Goal: Task Accomplishment & Management: Manage account settings

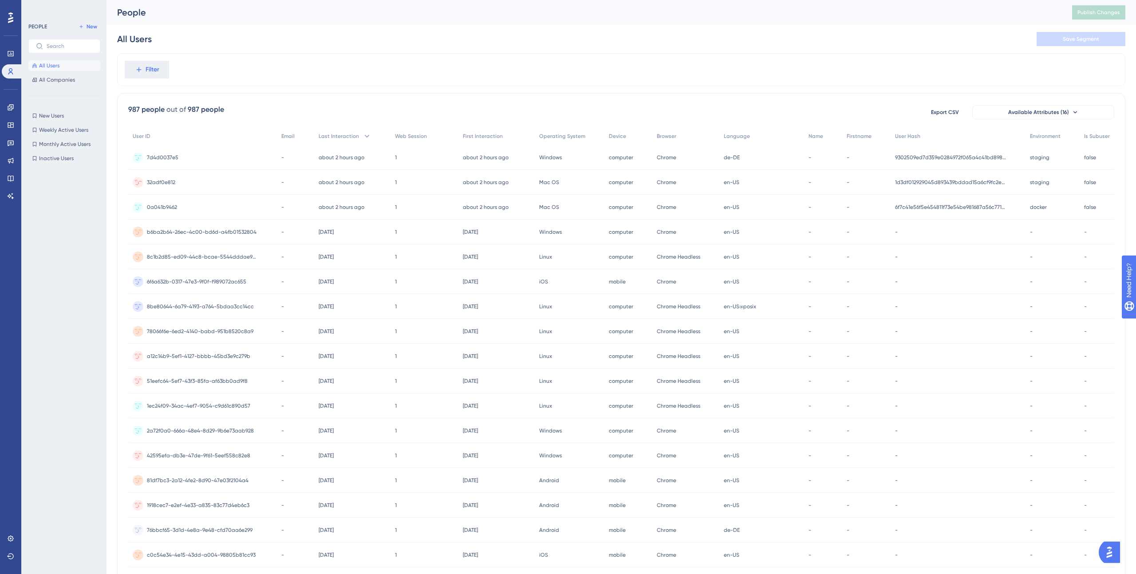
click at [1035, 181] on span "staging" at bounding box center [1040, 182] width 20 height 7
click at [1050, 111] on span "Available Attributes (16)" at bounding box center [1039, 111] width 61 height 7
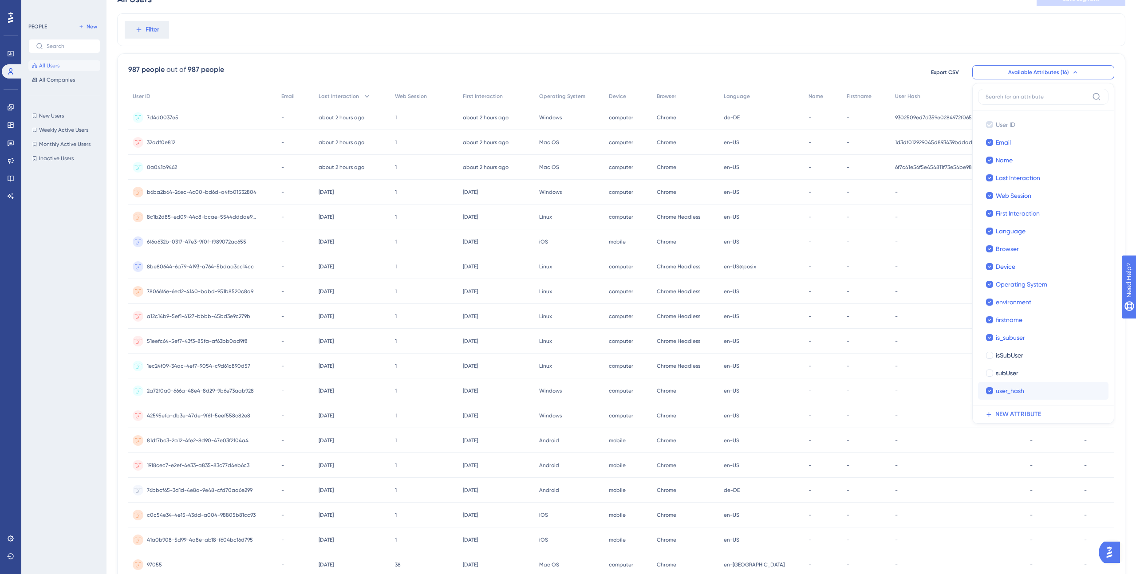
scroll to position [42, 0]
drag, startPoint x: 926, startPoint y: 28, endPoint x: 959, endPoint y: 85, distance: 66.4
click at [926, 28] on div "All Users Save Segment" at bounding box center [622, 14] width 1030 height 28
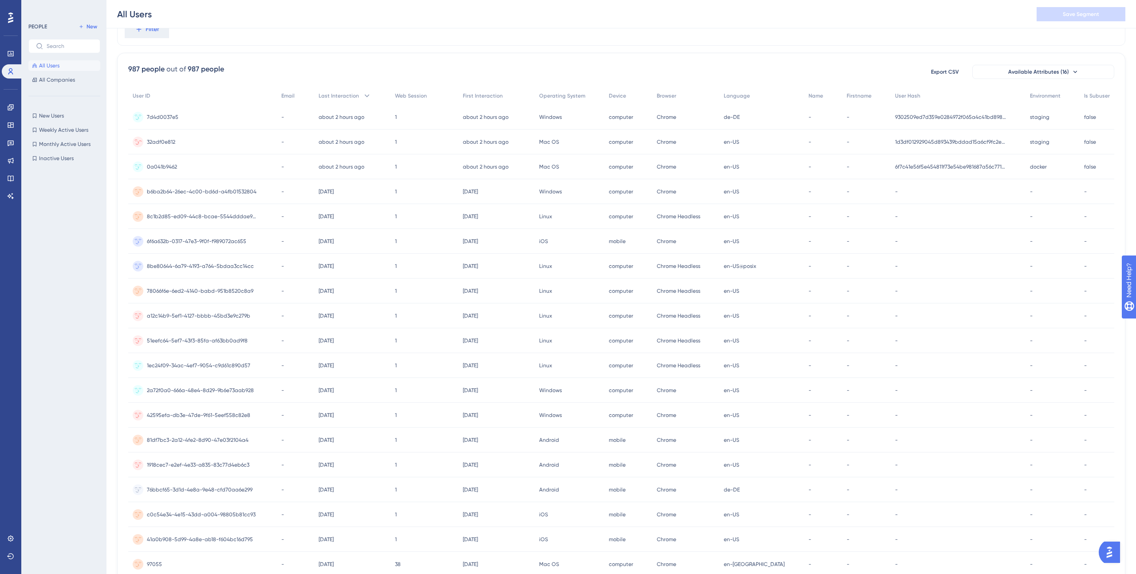
scroll to position [43, 0]
click at [8, 194] on icon at bounding box center [10, 196] width 7 height 7
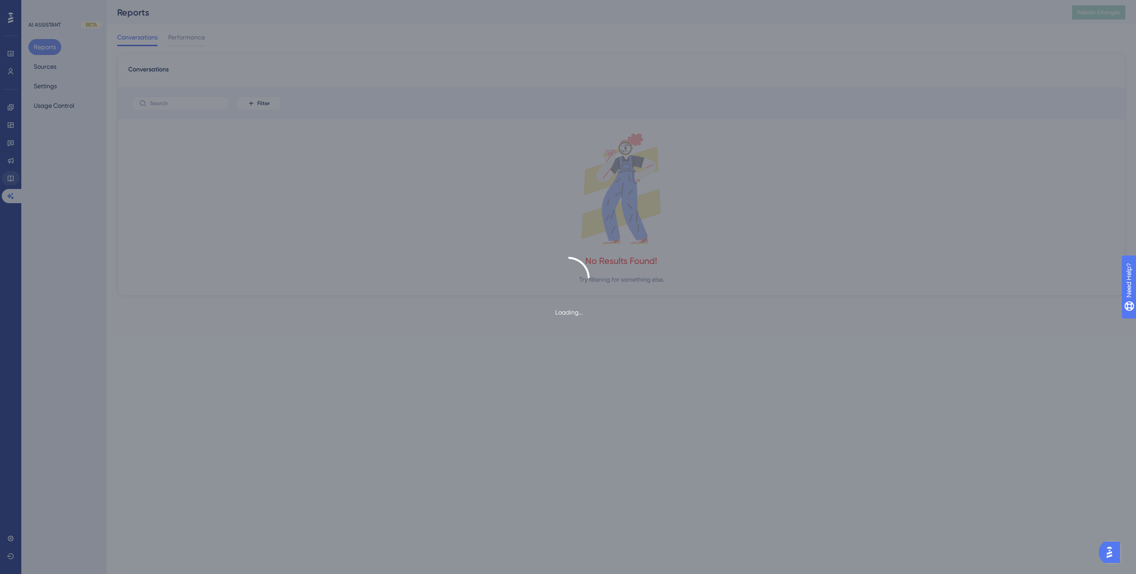
click at [10, 176] on div "Loading..." at bounding box center [568, 287] width 1136 height 574
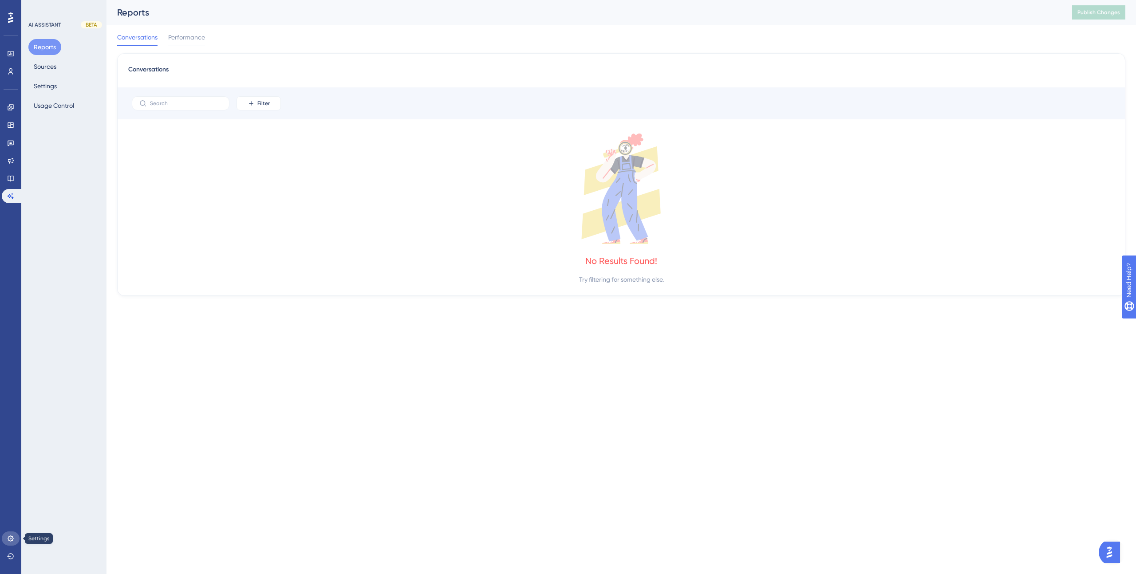
click at [8, 538] on icon at bounding box center [10, 538] width 7 height 7
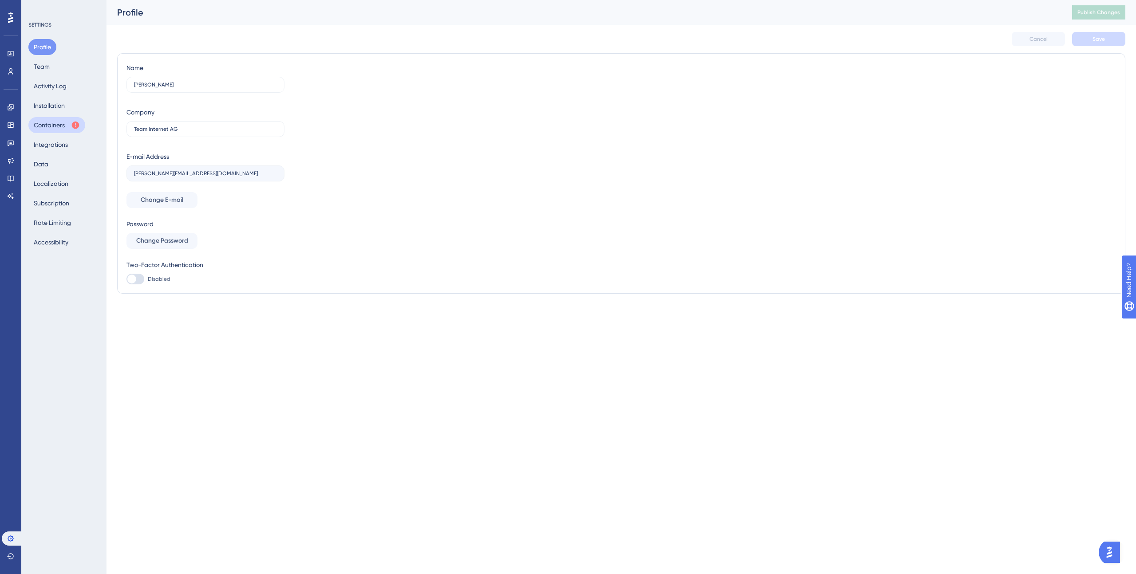
click at [46, 120] on button "Containers" at bounding box center [56, 125] width 57 height 16
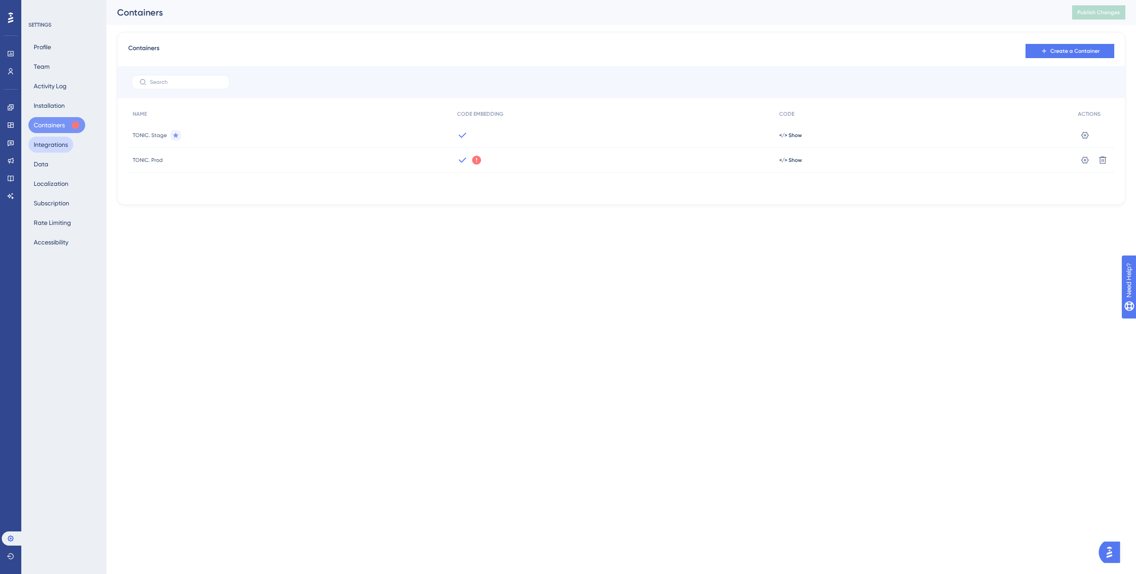
drag, startPoint x: 45, startPoint y: 142, endPoint x: 47, endPoint y: 147, distance: 5.8
click at [45, 142] on button "Integrations" at bounding box center [50, 145] width 45 height 16
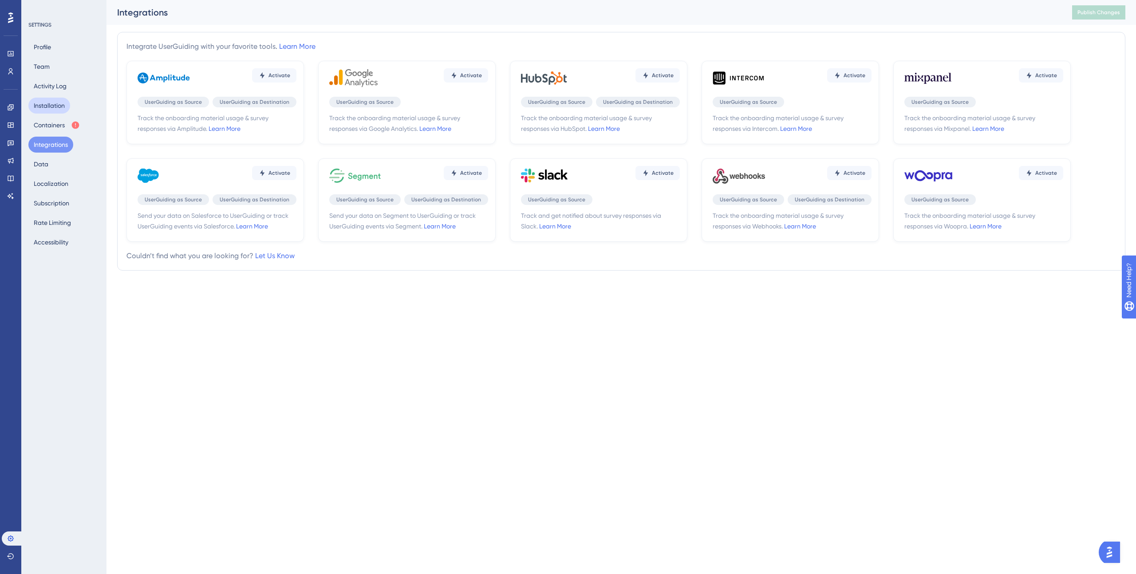
click at [51, 104] on button "Installation" at bounding box center [49, 106] width 42 height 16
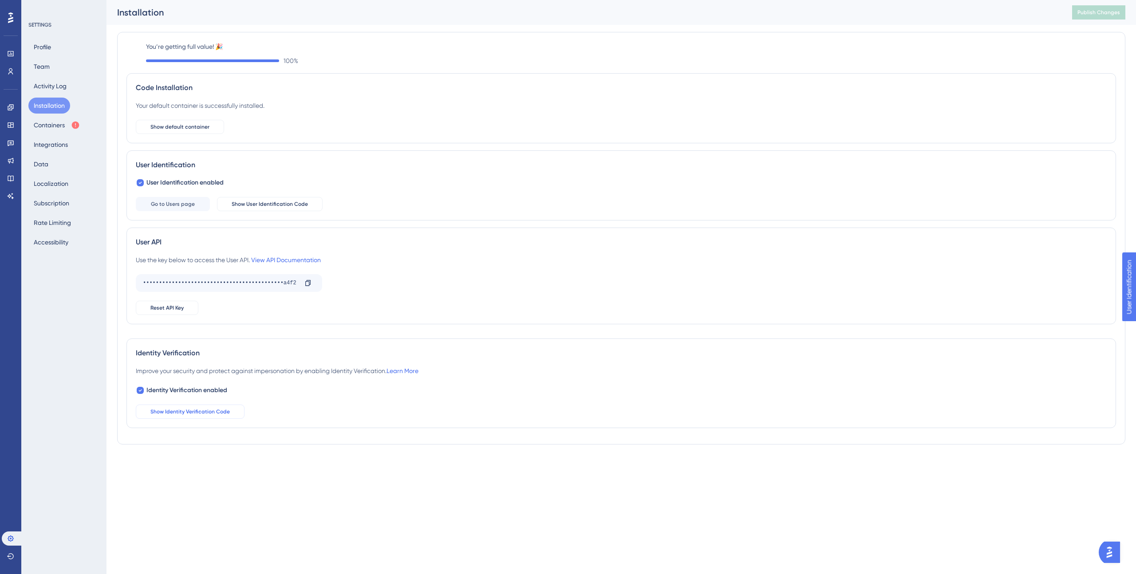
click at [194, 413] on span "Show Identity Verification Code" at bounding box center [189, 411] width 79 height 7
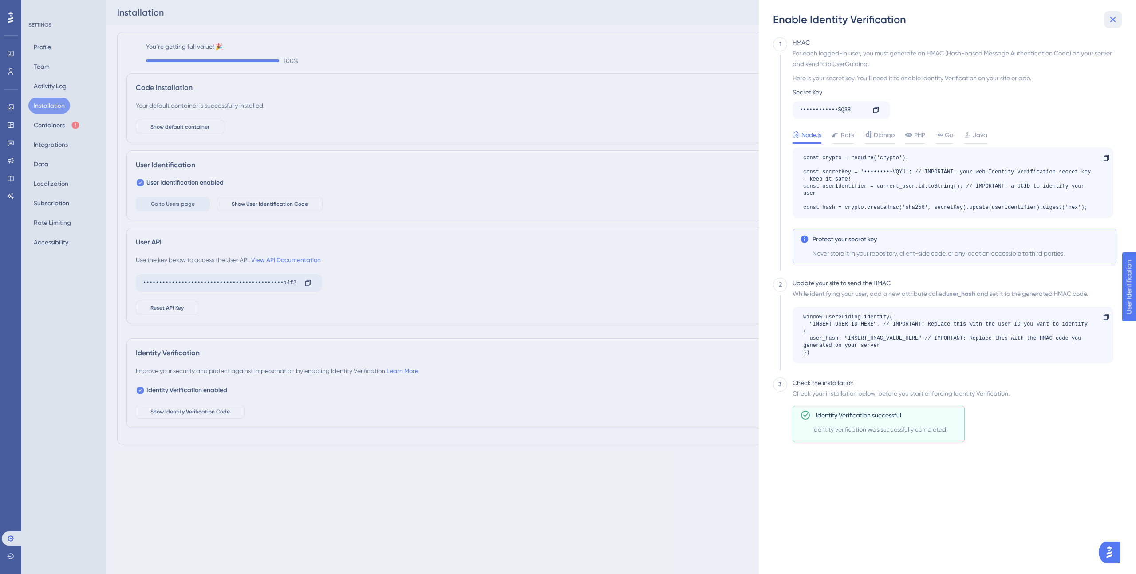
click at [1113, 18] on icon at bounding box center [1113, 19] width 11 height 11
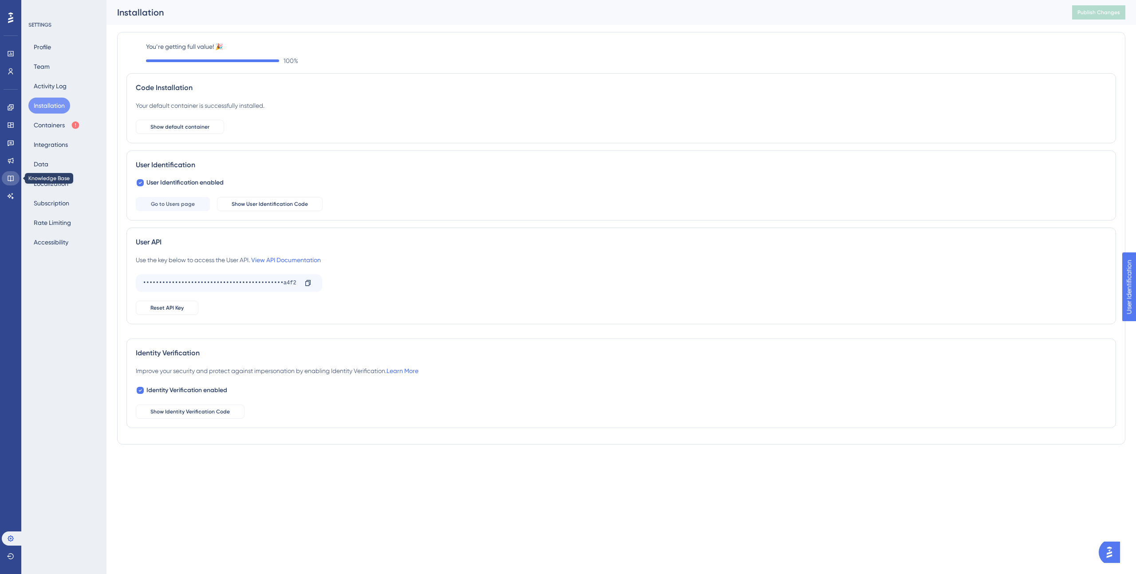
click at [11, 182] on link at bounding box center [11, 178] width 18 height 14
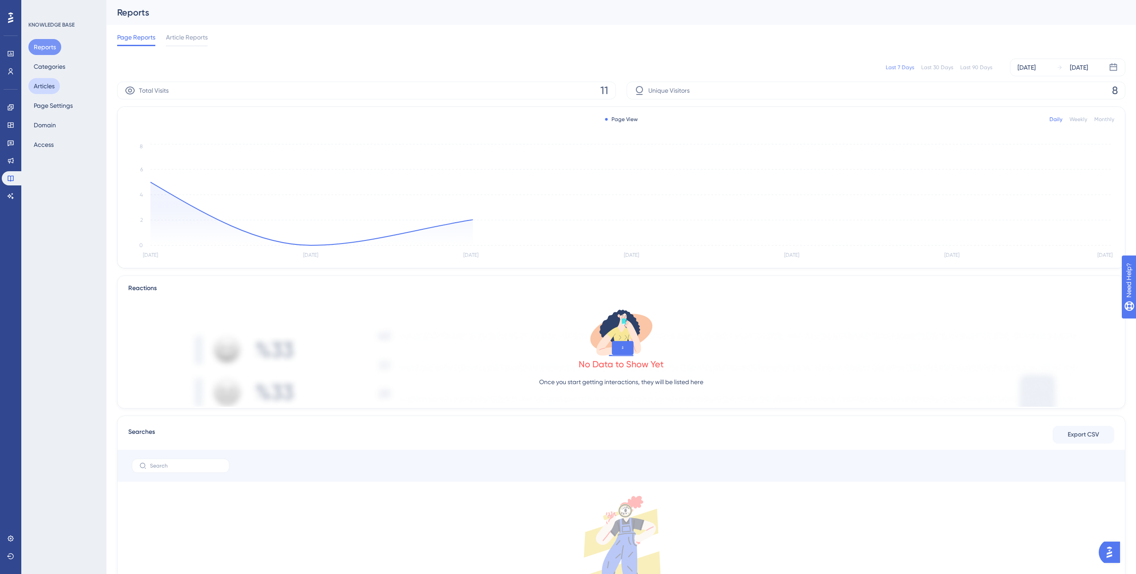
click at [40, 89] on button "Articles" at bounding box center [44, 86] width 32 height 16
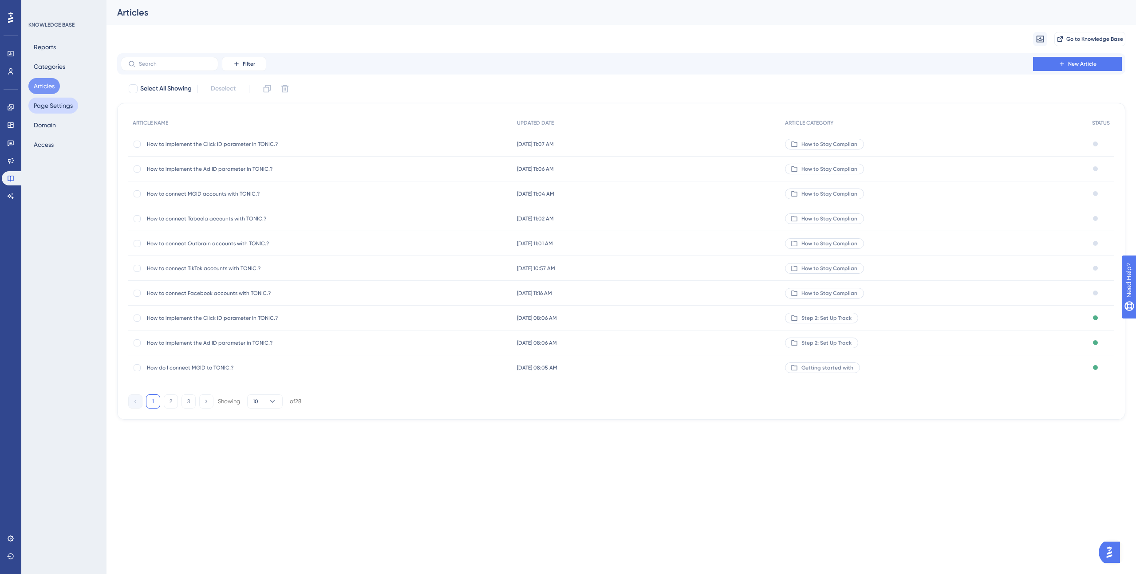
click at [48, 107] on button "Page Settings" at bounding box center [53, 106] width 50 height 16
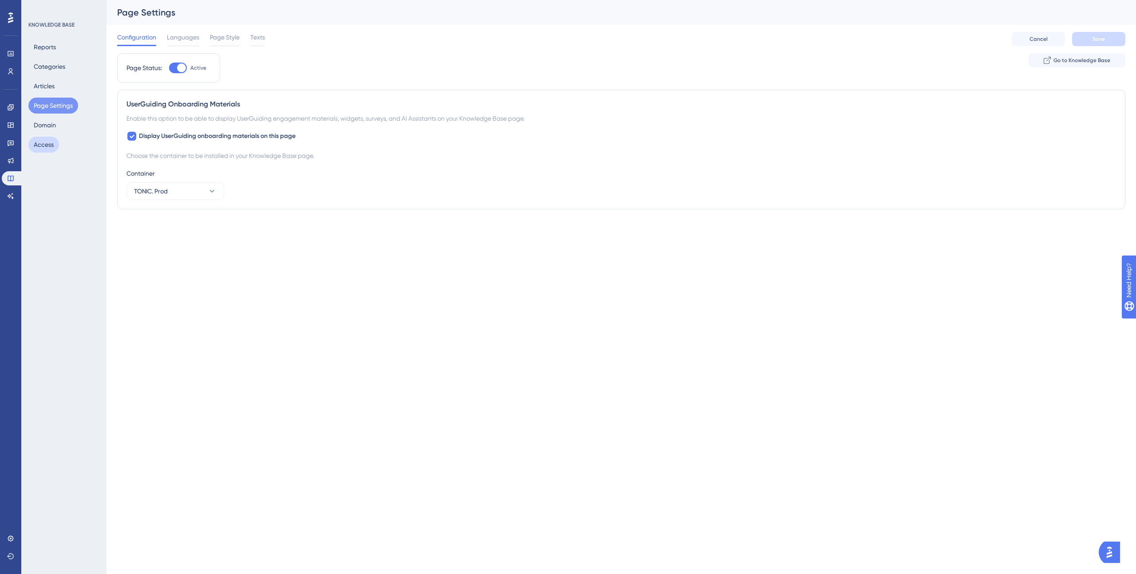
click at [52, 146] on button "Access" at bounding box center [43, 145] width 31 height 16
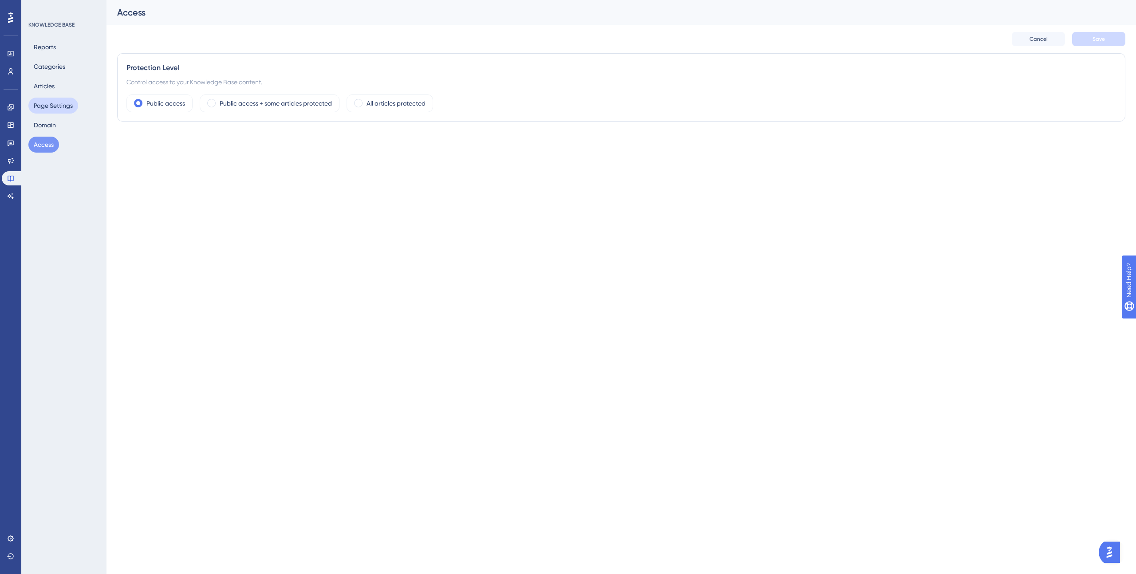
click at [44, 109] on button "Page Settings" at bounding box center [53, 106] width 50 height 16
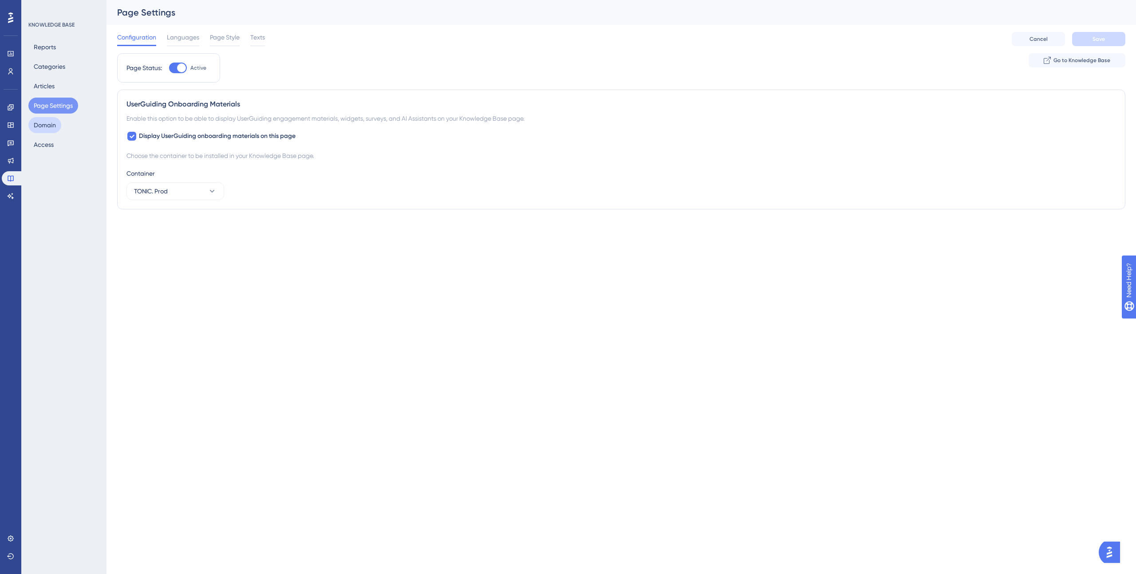
click at [44, 124] on button "Domain" at bounding box center [44, 125] width 33 height 16
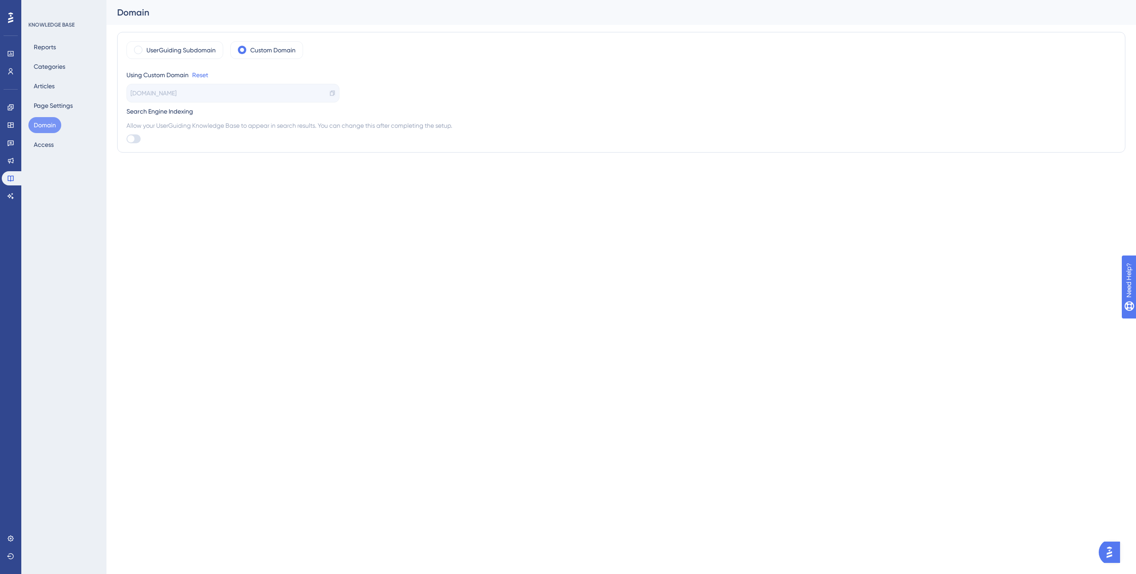
click at [331, 93] on icon at bounding box center [332, 93] width 6 height 6
click at [44, 147] on button "Access" at bounding box center [43, 145] width 31 height 16
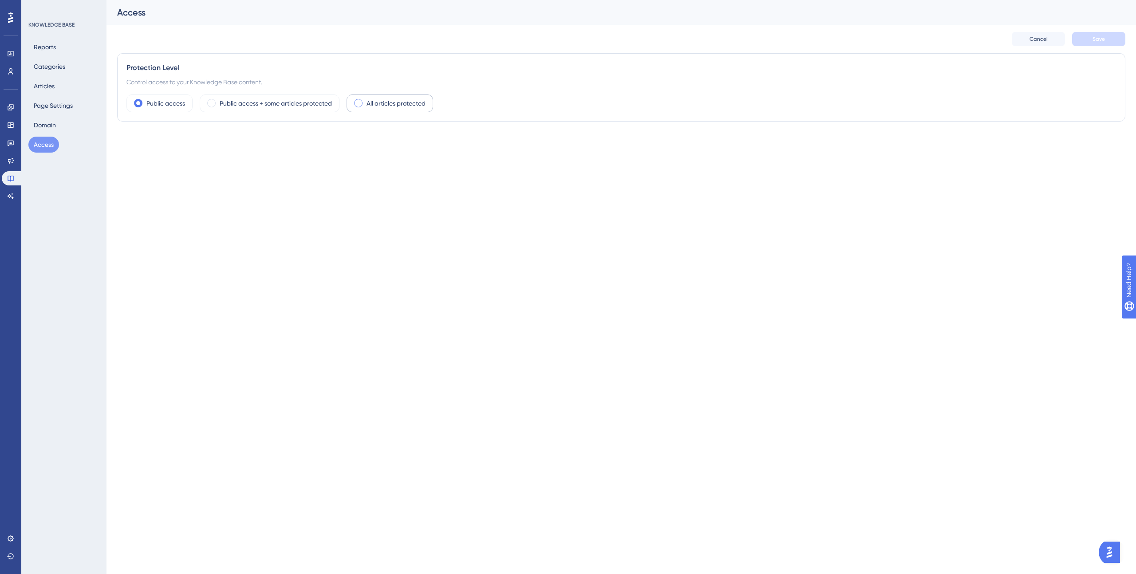
click at [357, 104] on span at bounding box center [358, 103] width 8 height 8
click at [365, 100] on input "radio" at bounding box center [365, 100] width 0 height 0
click at [136, 141] on div at bounding box center [131, 142] width 9 height 9
click at [127, 142] on input "User Identity Verification" at bounding box center [126, 142] width 0 height 0
checkbox input "true"
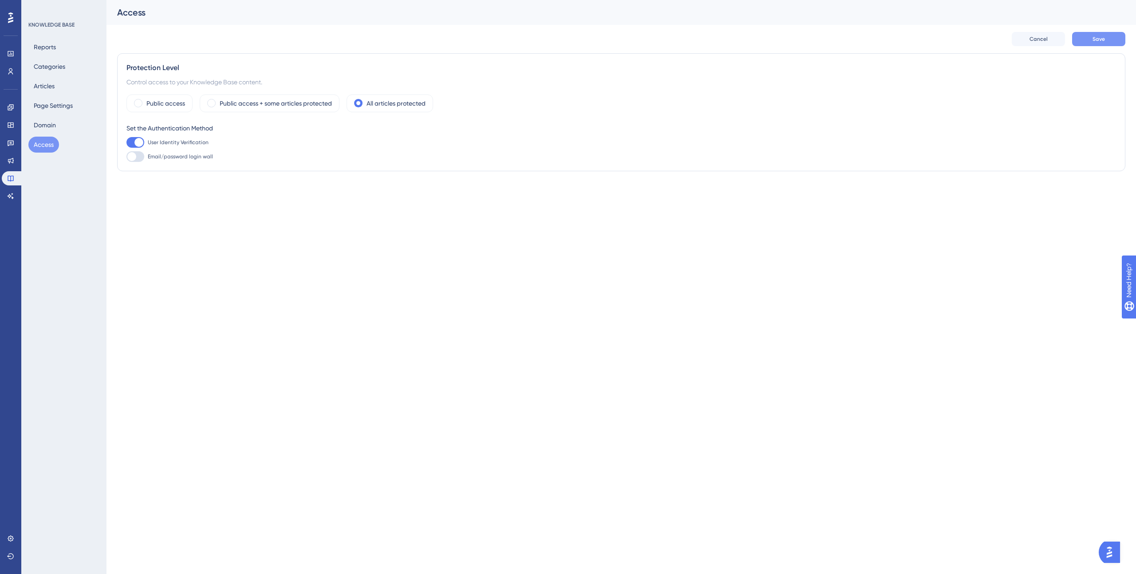
click at [1096, 42] on span "Save" at bounding box center [1099, 39] width 12 height 7
click at [70, 107] on button "Page Settings" at bounding box center [53, 106] width 50 height 16
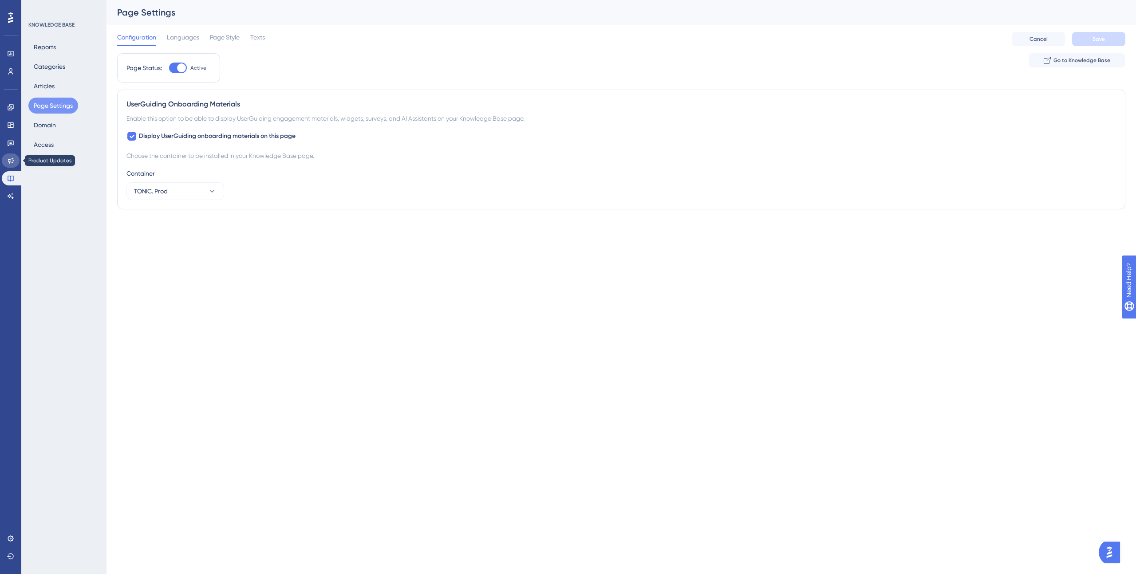
click at [14, 158] on icon at bounding box center [10, 160] width 7 height 7
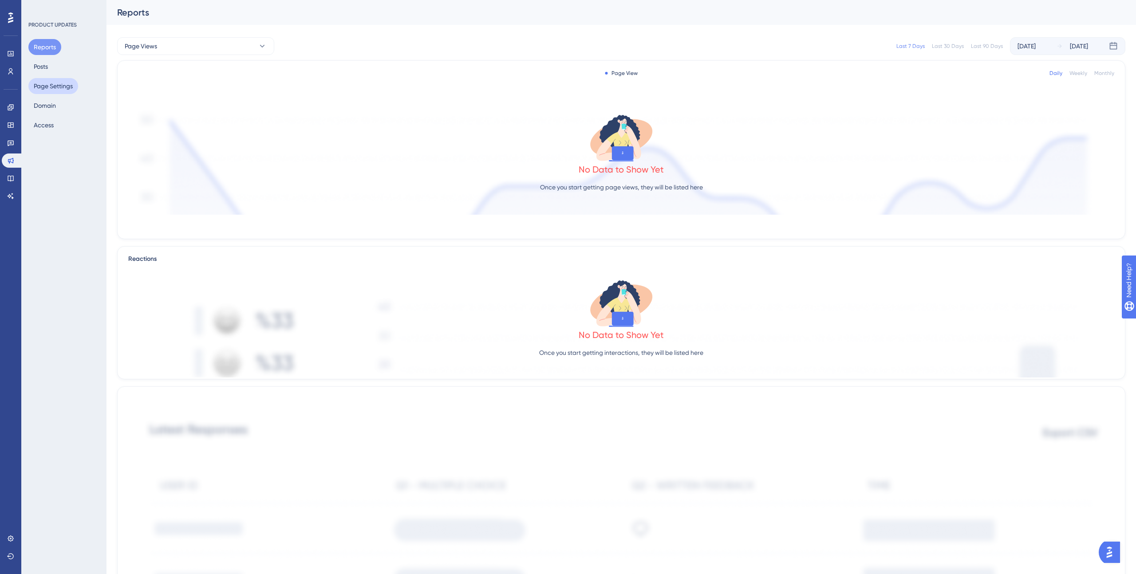
click at [57, 87] on button "Page Settings" at bounding box center [53, 86] width 50 height 16
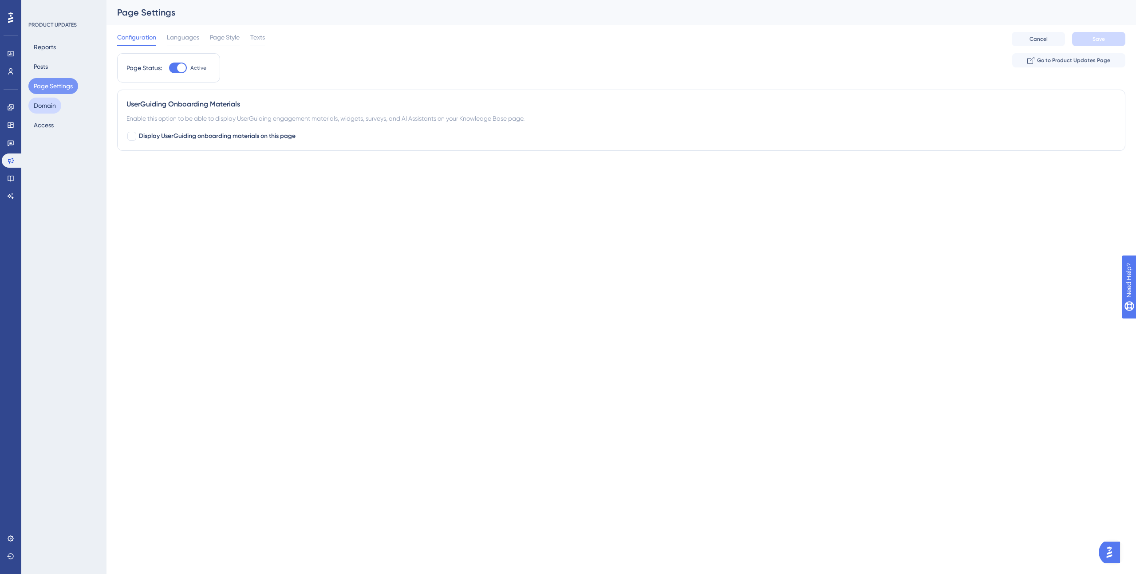
click at [55, 99] on button "Domain" at bounding box center [44, 106] width 33 height 16
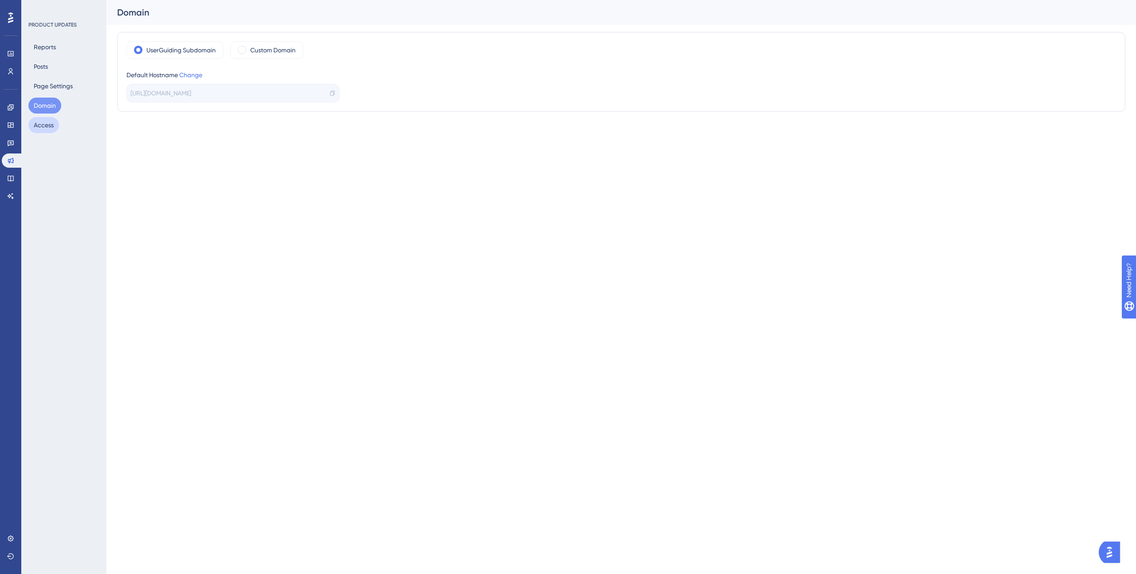
drag, startPoint x: 50, startPoint y: 126, endPoint x: 66, endPoint y: 162, distance: 39.2
click at [50, 126] on button "Access" at bounding box center [43, 125] width 31 height 16
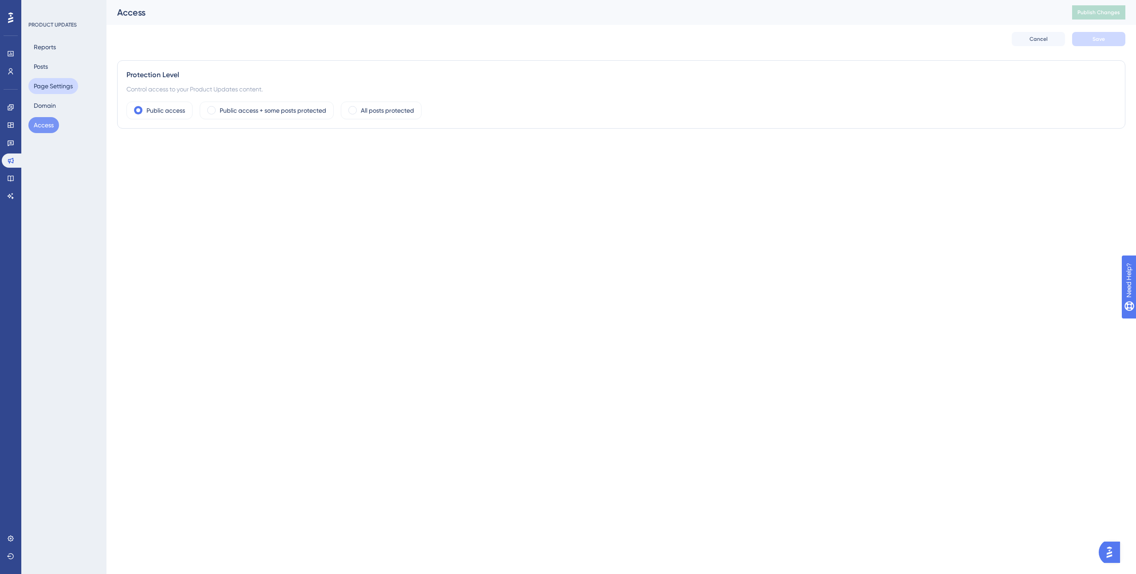
click at [49, 91] on button "Page Settings" at bounding box center [53, 86] width 50 height 16
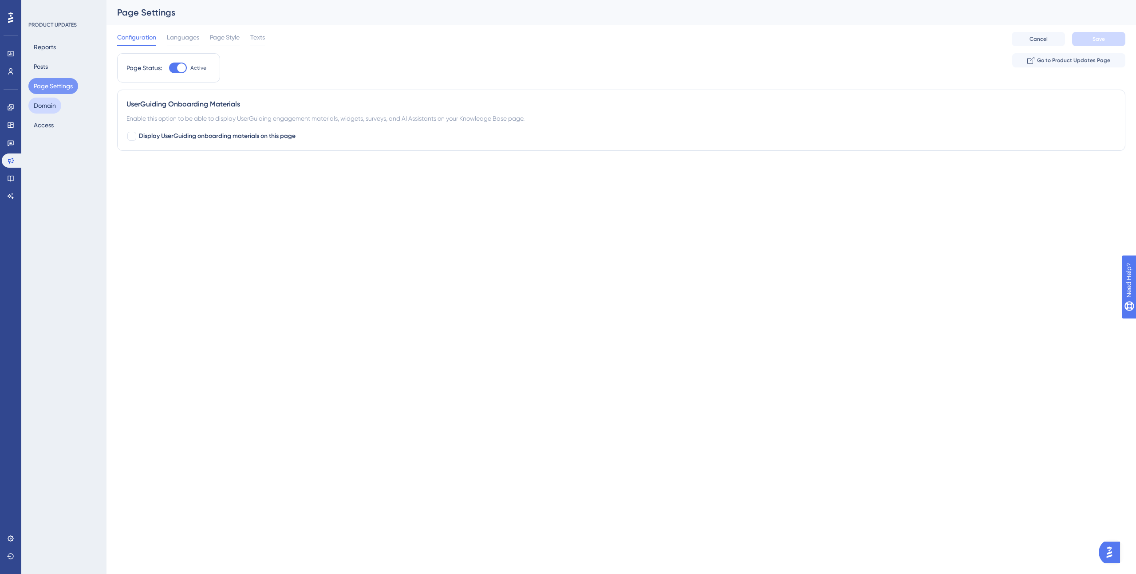
click at [48, 100] on button "Domain" at bounding box center [44, 106] width 33 height 16
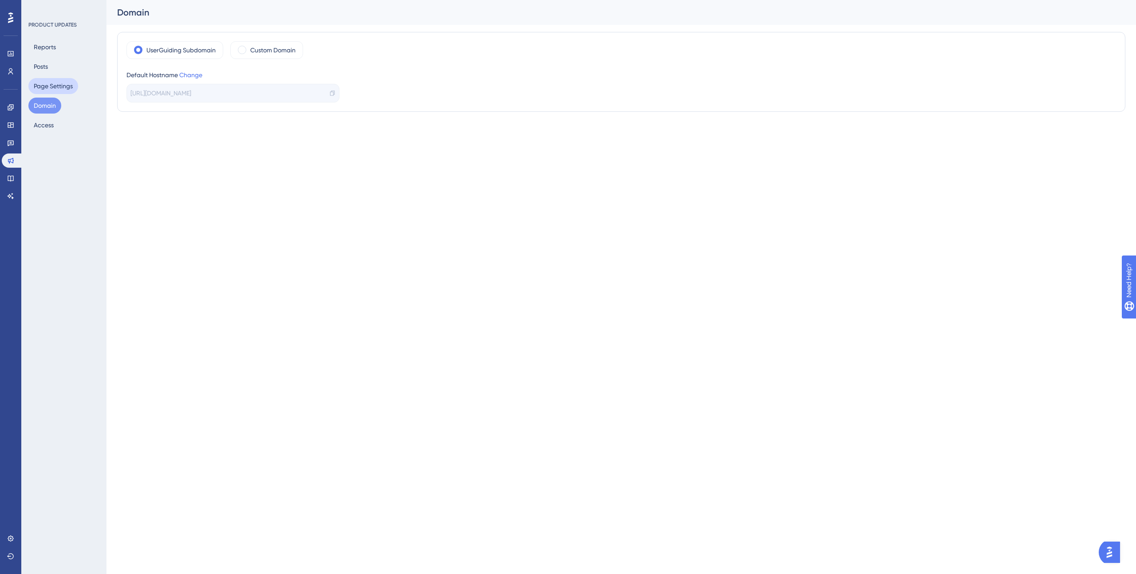
click at [47, 87] on button "Page Settings" at bounding box center [53, 86] width 50 height 16
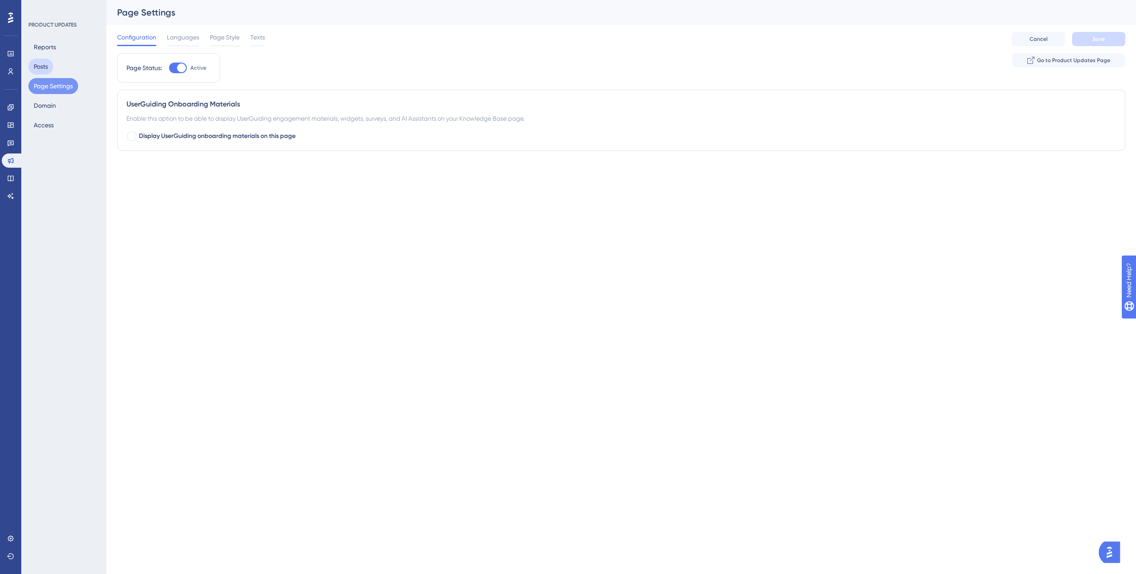
click at [45, 64] on button "Posts" at bounding box center [40, 67] width 25 height 16
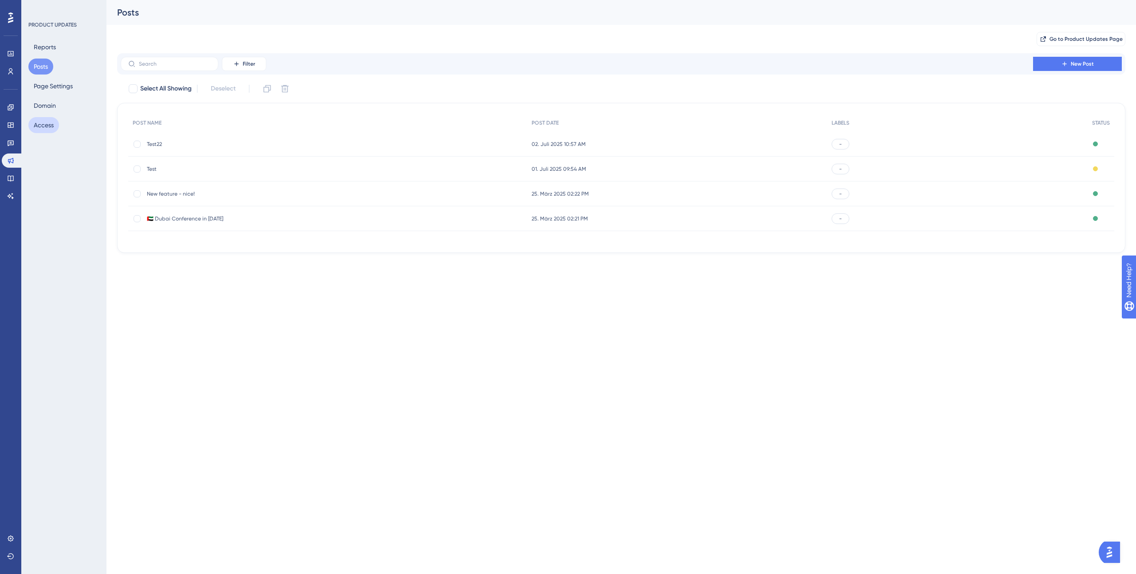
click at [49, 123] on button "Access" at bounding box center [43, 125] width 31 height 16
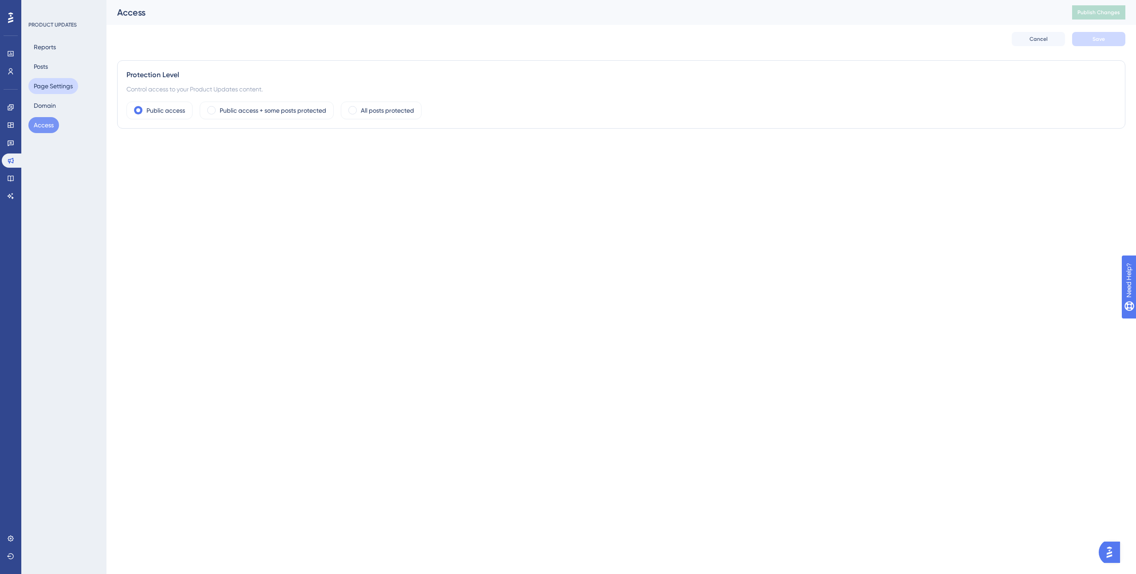
click at [47, 87] on button "Page Settings" at bounding box center [53, 86] width 50 height 16
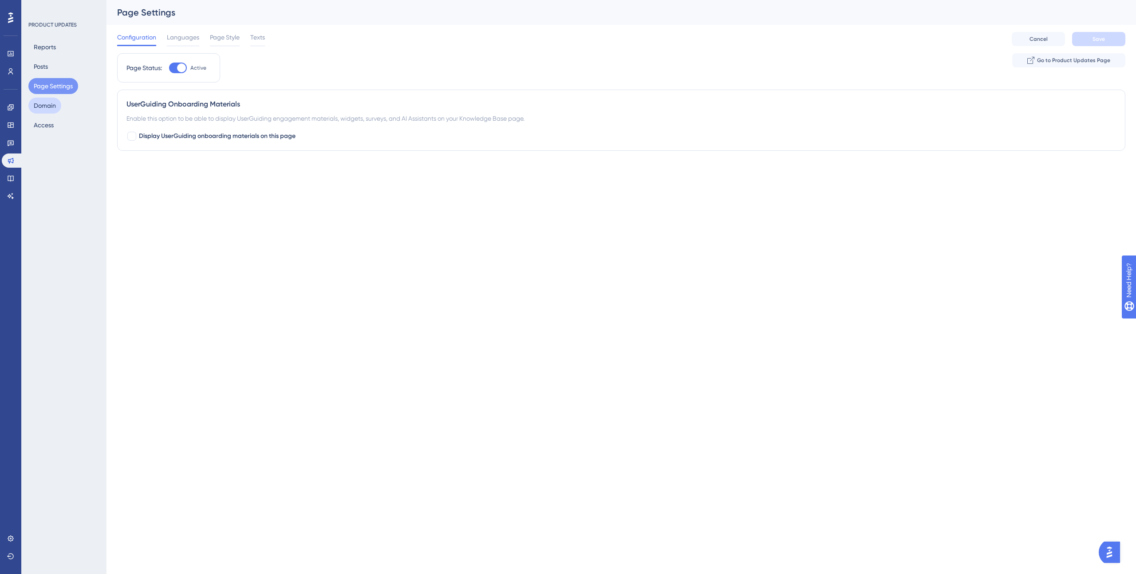
click at [44, 104] on button "Domain" at bounding box center [44, 106] width 33 height 16
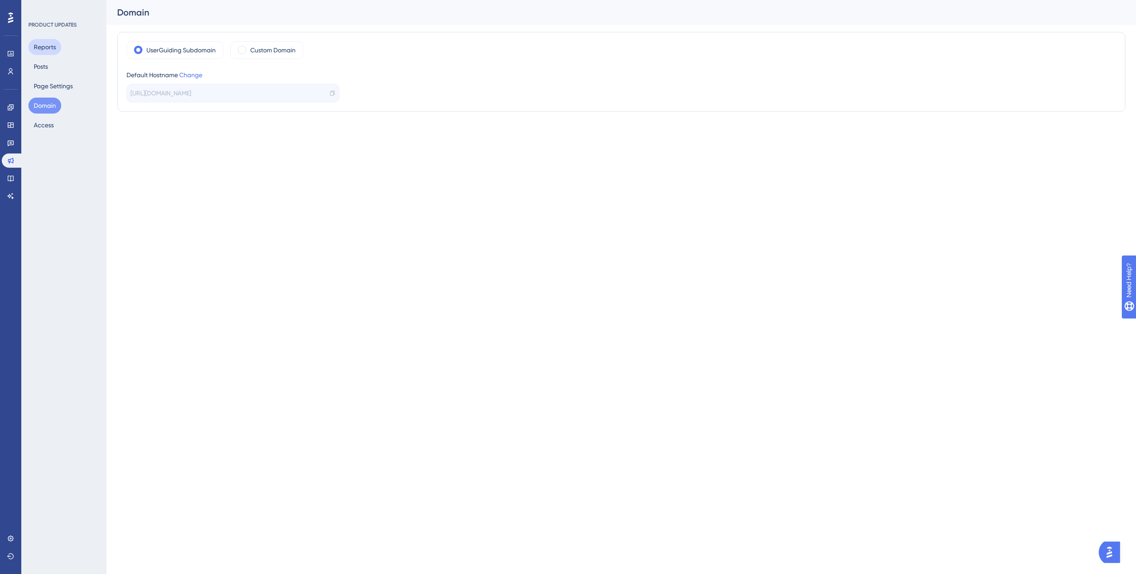
click at [44, 45] on button "Reports" at bounding box center [44, 47] width 33 height 16
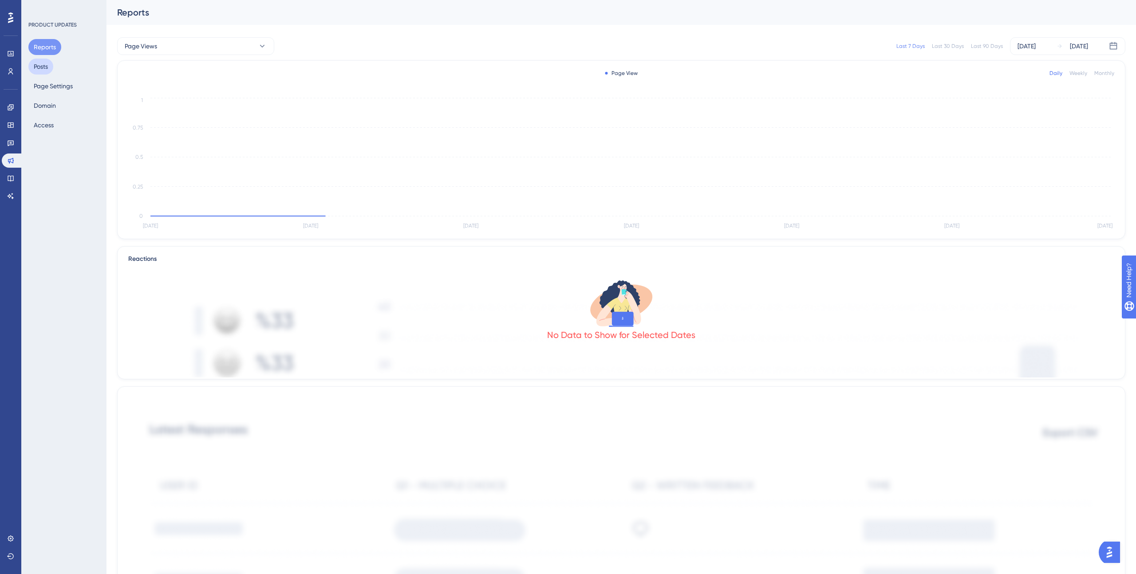
click at [41, 67] on button "Posts" at bounding box center [40, 67] width 25 height 16
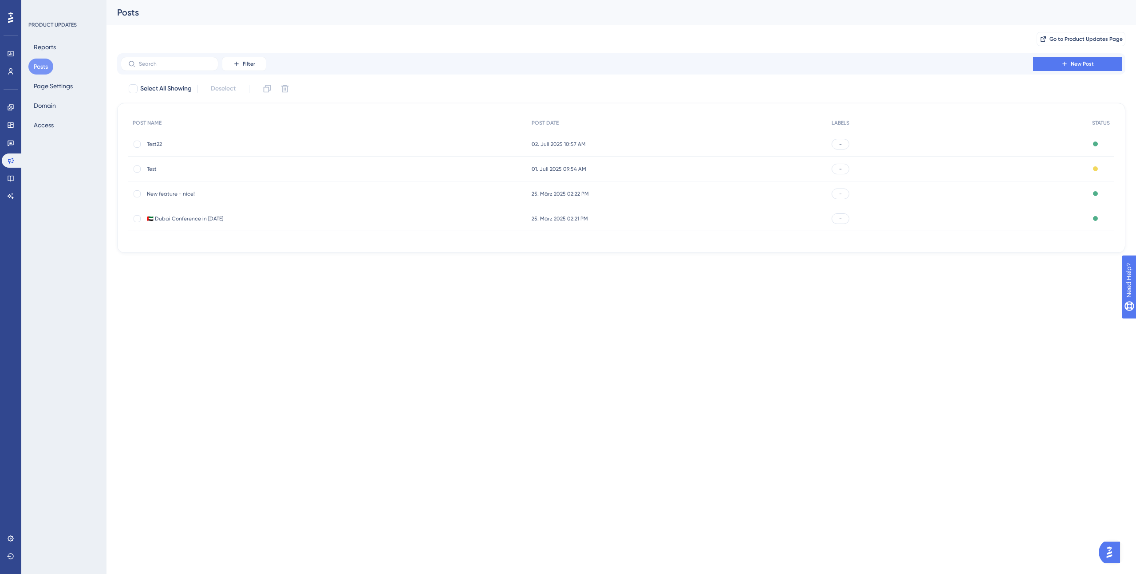
click at [218, 142] on span "Test22" at bounding box center [218, 144] width 142 height 7
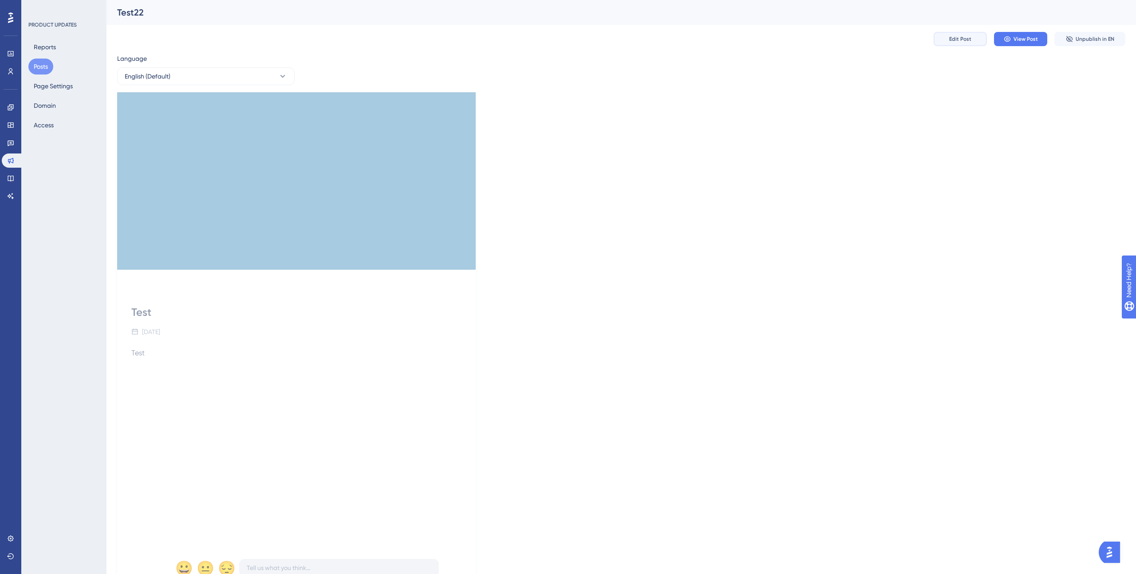
click at [953, 40] on span "Edit Post" at bounding box center [960, 39] width 22 height 7
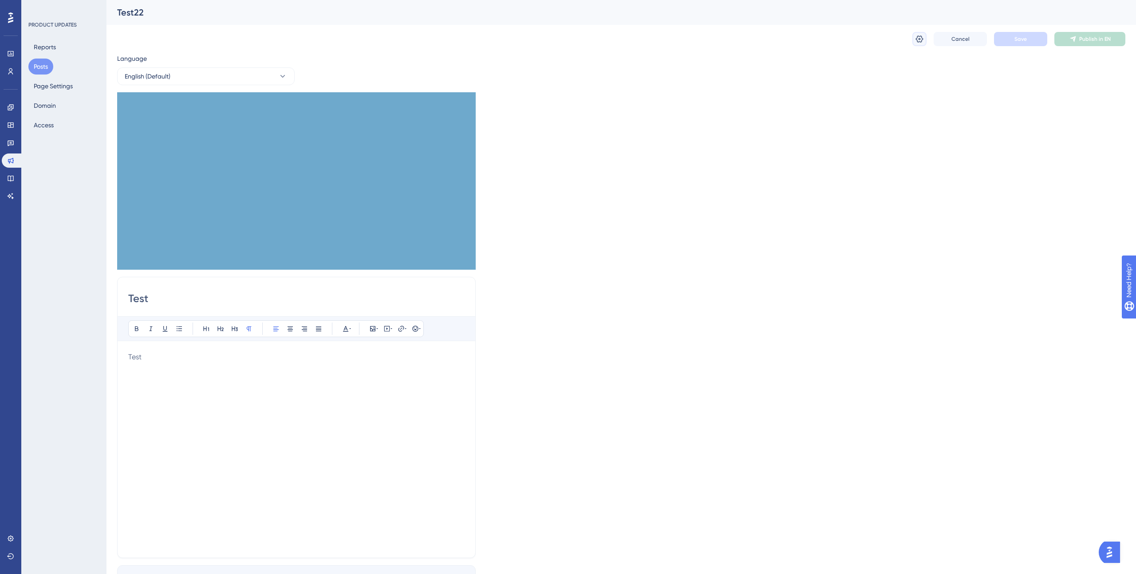
click at [918, 39] on icon at bounding box center [920, 39] width 8 height 7
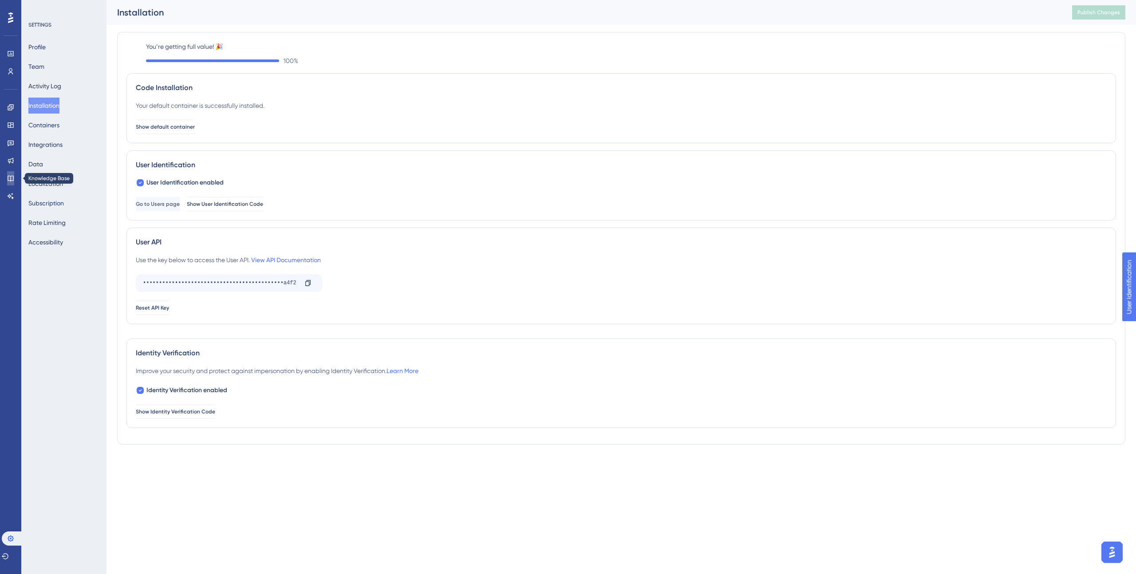
click at [12, 181] on icon at bounding box center [10, 178] width 7 height 7
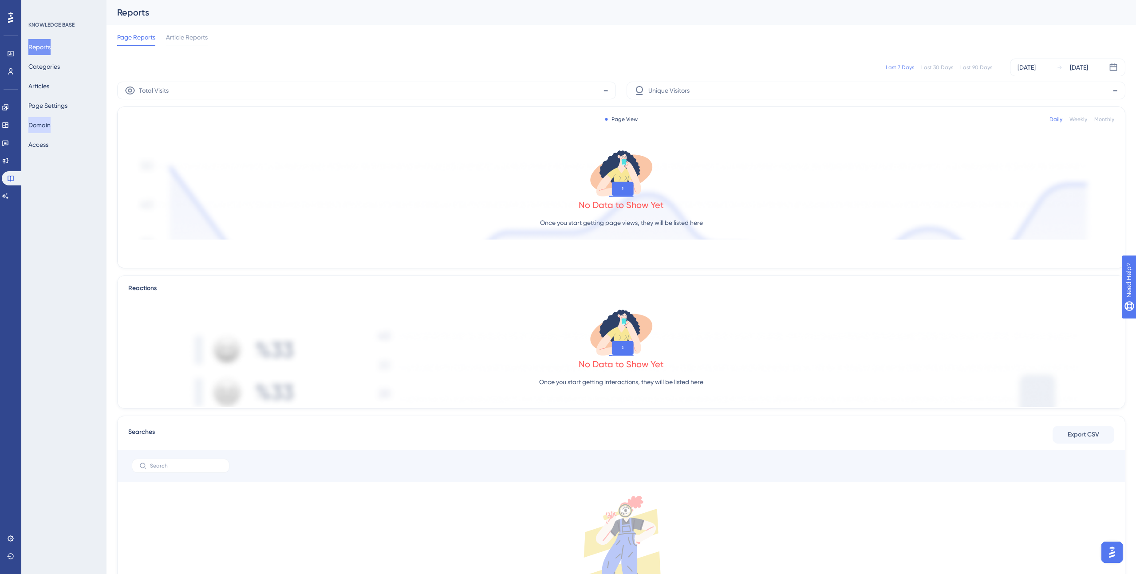
click at [45, 129] on button "Domain" at bounding box center [39, 125] width 22 height 16
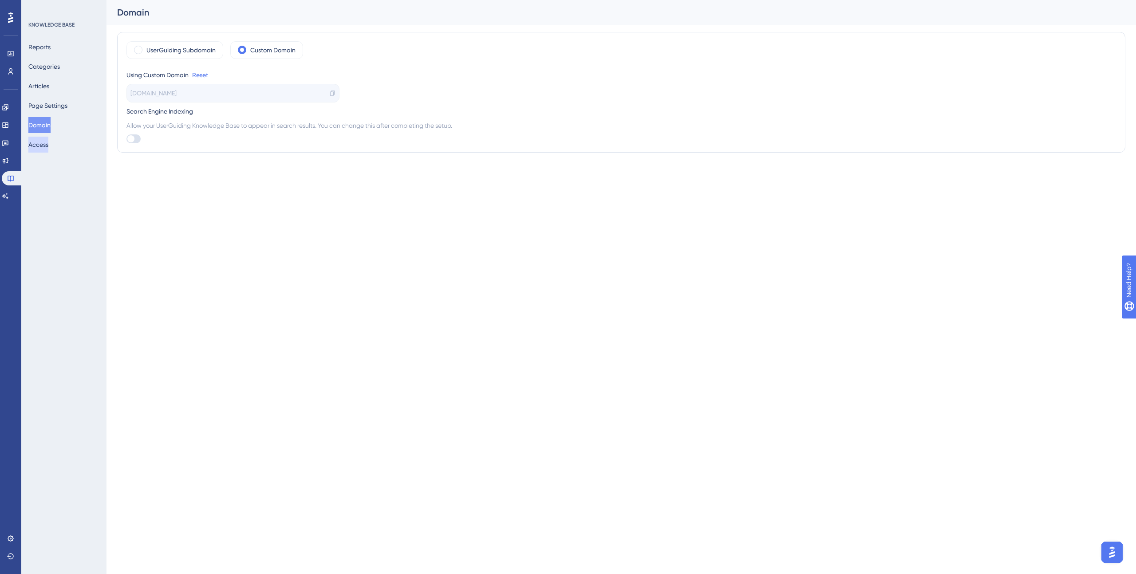
click at [43, 142] on button "Access" at bounding box center [38, 145] width 20 height 16
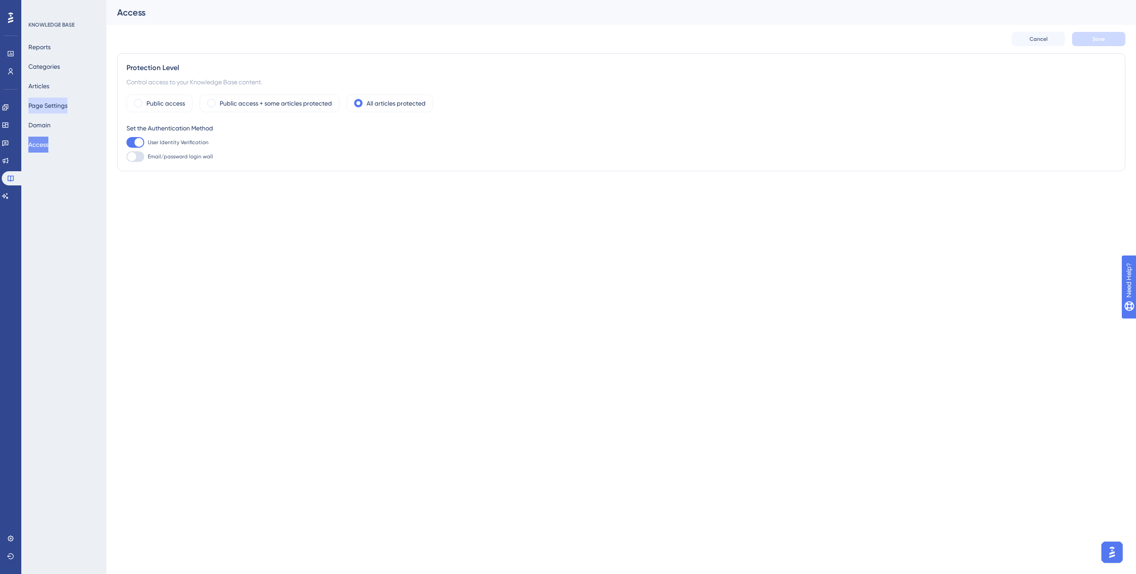
click at [48, 109] on button "Page Settings" at bounding box center [47, 106] width 39 height 16
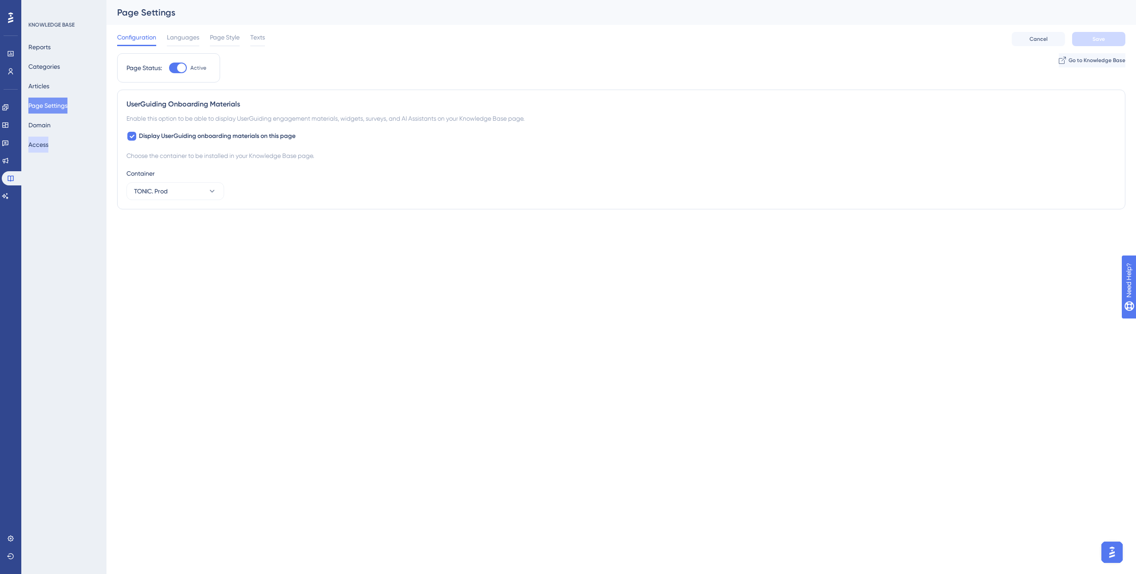
click at [48, 138] on button "Access" at bounding box center [38, 145] width 20 height 16
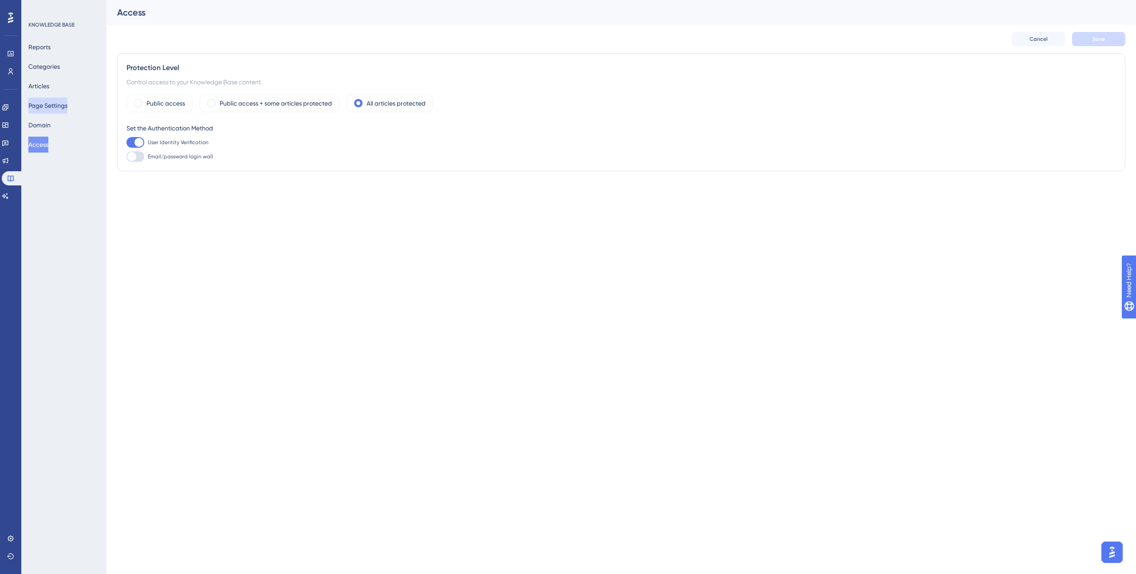
click at [52, 103] on button "Page Settings" at bounding box center [47, 106] width 39 height 16
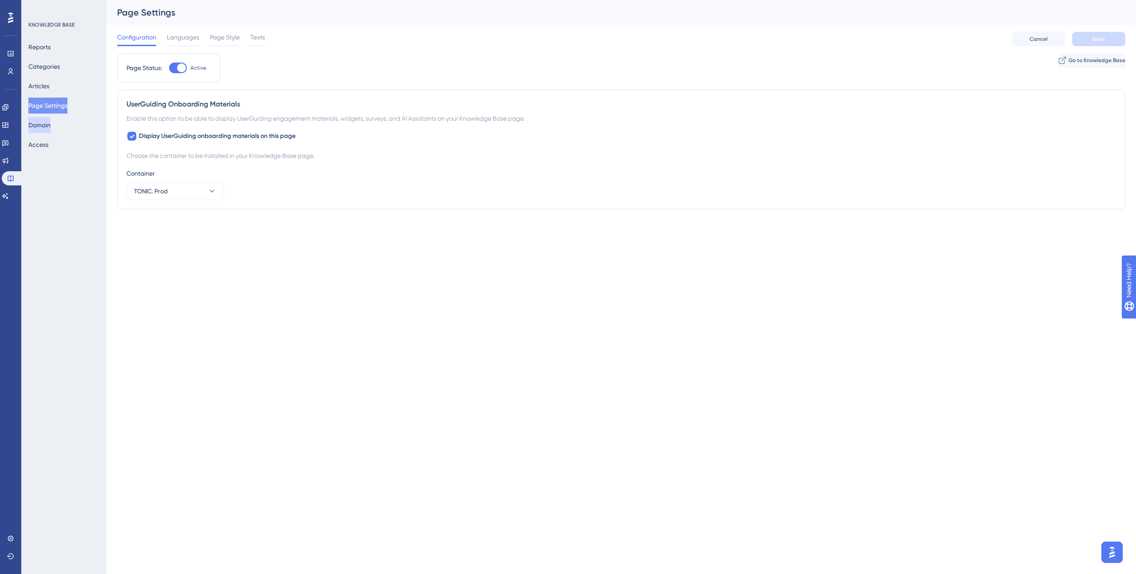
click at [51, 123] on button "Domain" at bounding box center [39, 125] width 22 height 16
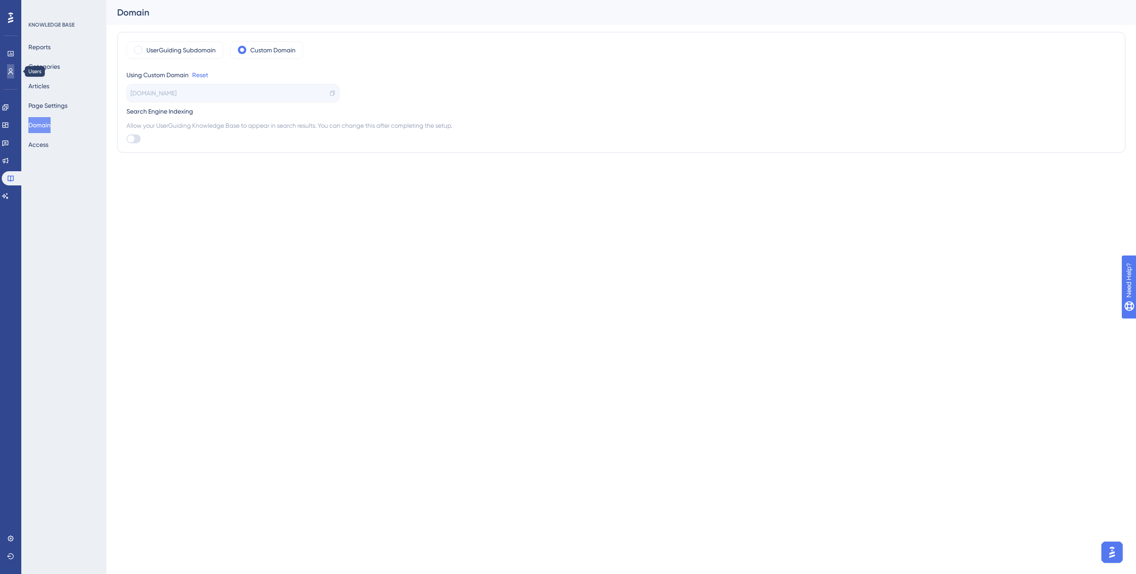
click at [9, 74] on icon at bounding box center [10, 71] width 7 height 7
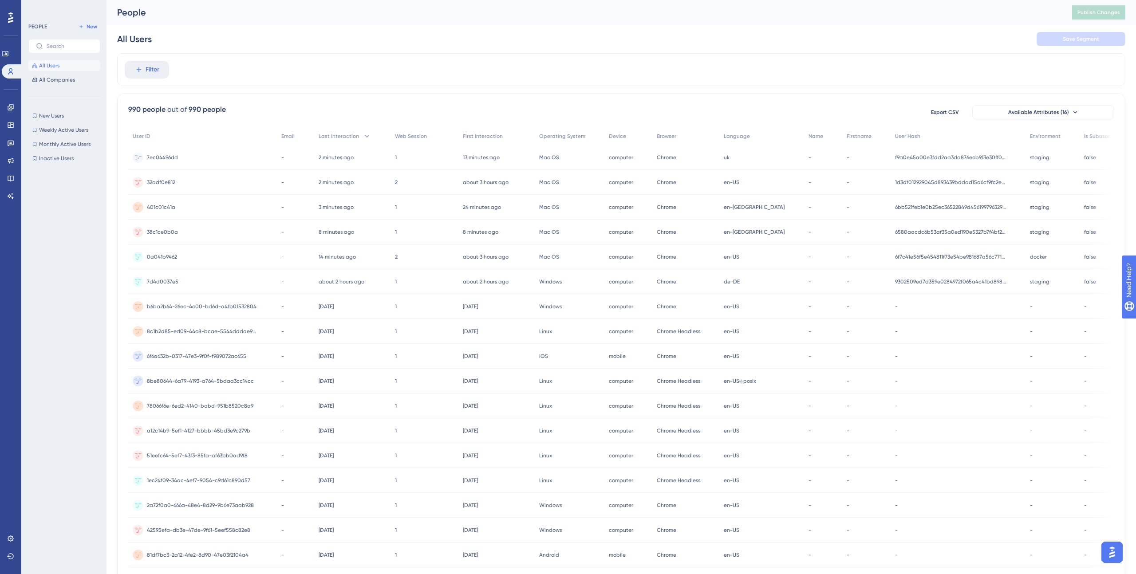
click at [176, 157] on span "7ec04496dd" at bounding box center [162, 157] width 31 height 7
